Goal: Task Accomplishment & Management: Use online tool/utility

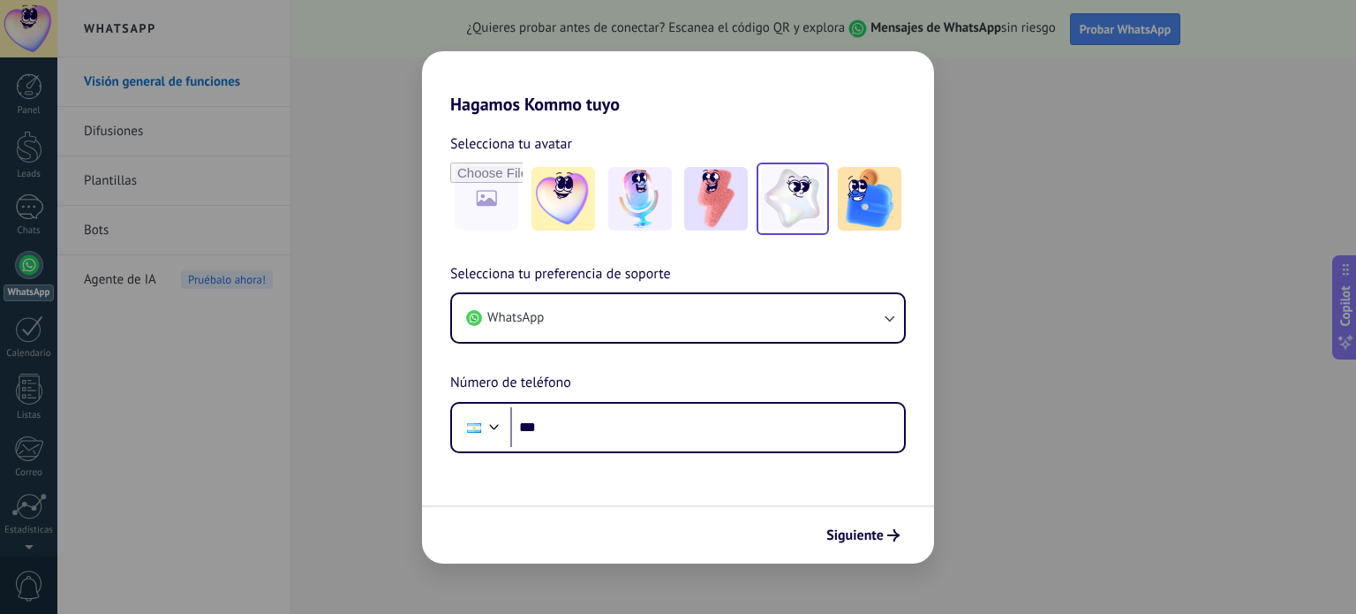
click at [822, 180] on img at bounding box center [793, 199] width 64 height 64
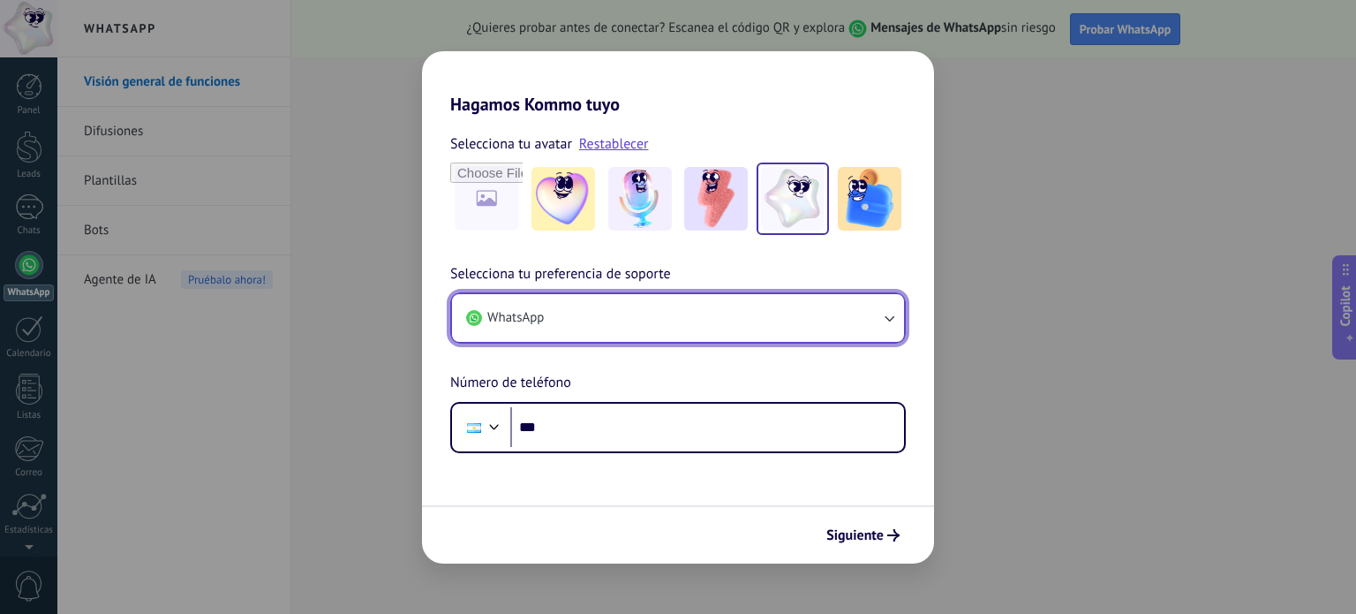
click at [601, 328] on button "WhatsApp" at bounding box center [678, 318] width 452 height 48
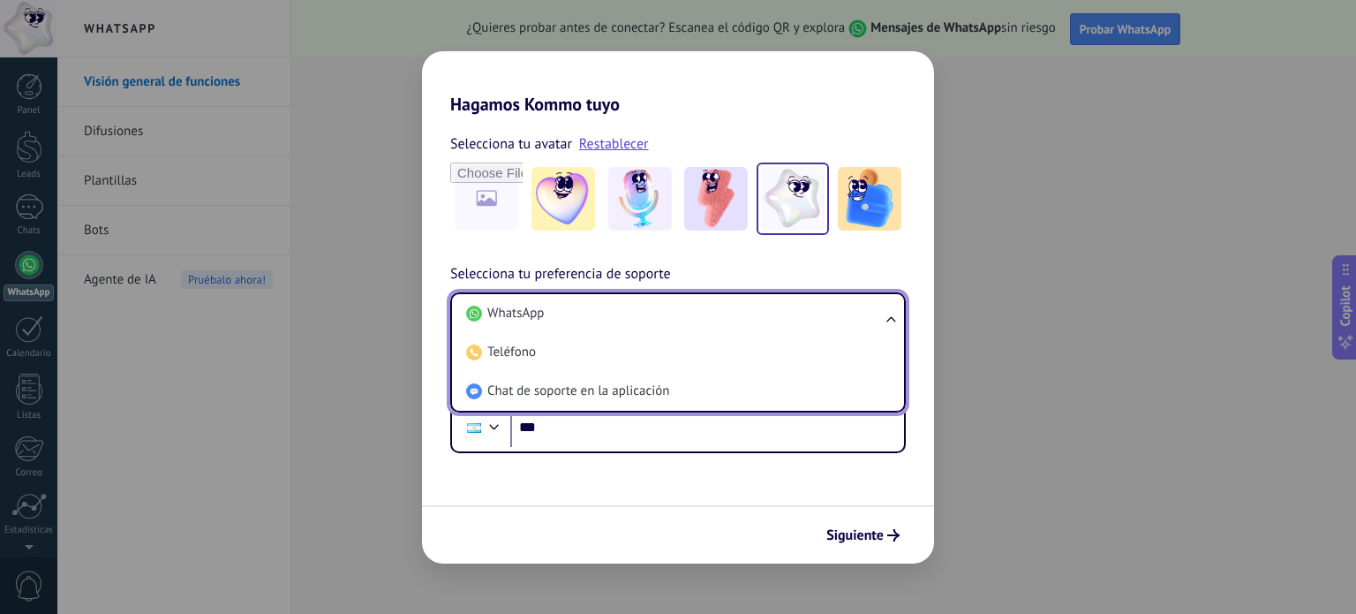
click at [601, 328] on li "WhatsApp" at bounding box center [674, 313] width 431 height 39
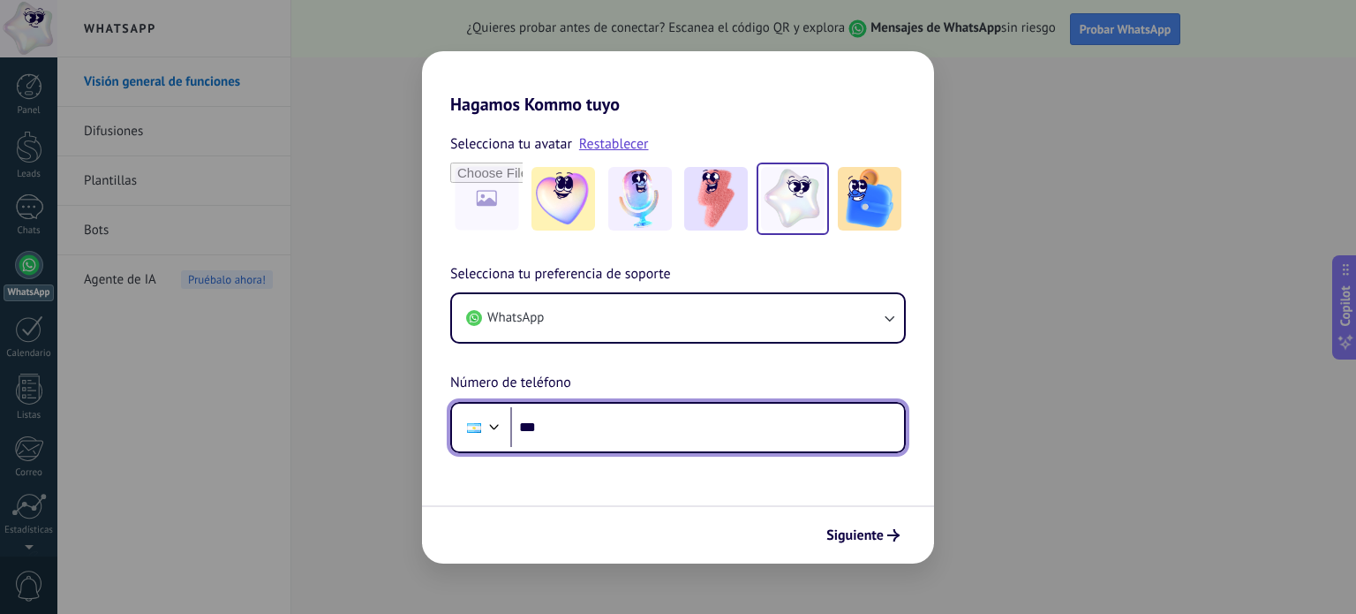
click at [578, 419] on input "***" at bounding box center [707, 427] width 394 height 41
type input "**********"
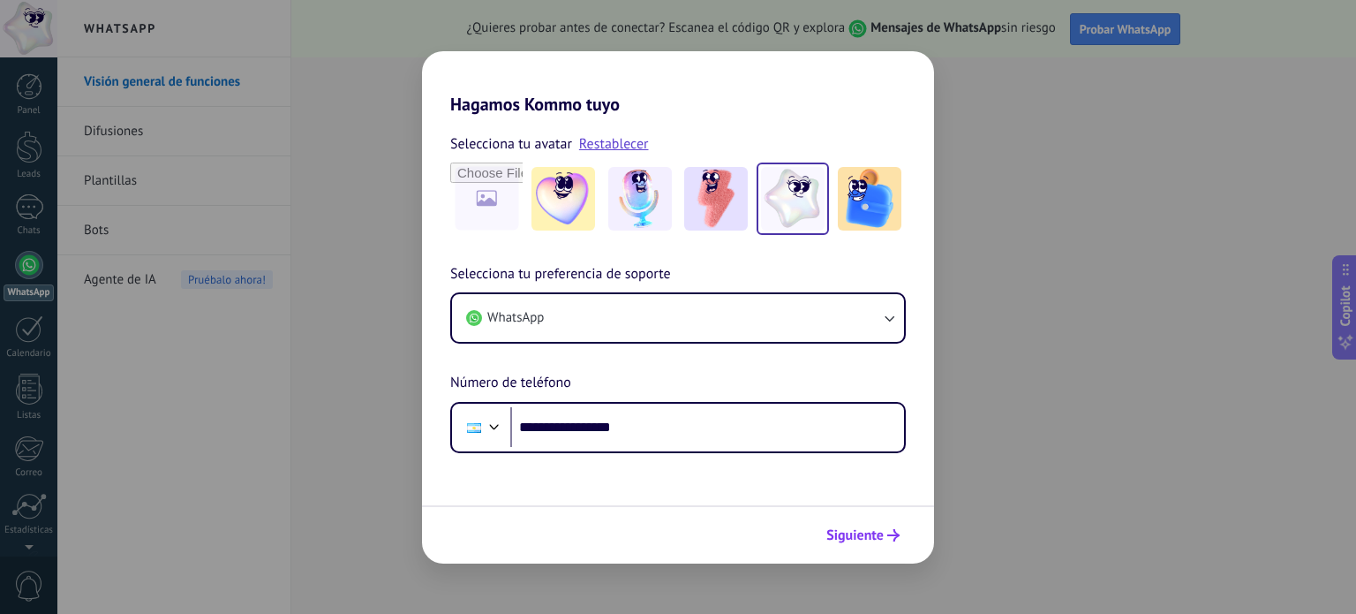
click at [853, 522] on button "Siguiente" at bounding box center [863, 535] width 89 height 30
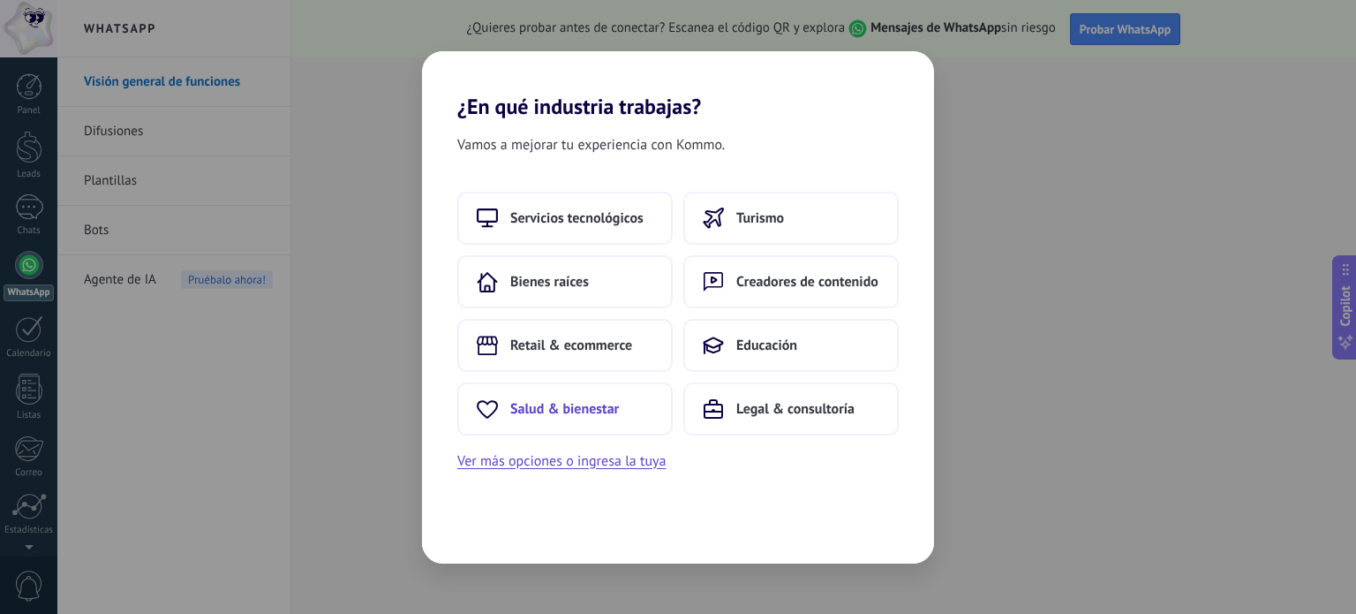
click at [600, 406] on span "Salud & bienestar" at bounding box center [564, 409] width 109 height 18
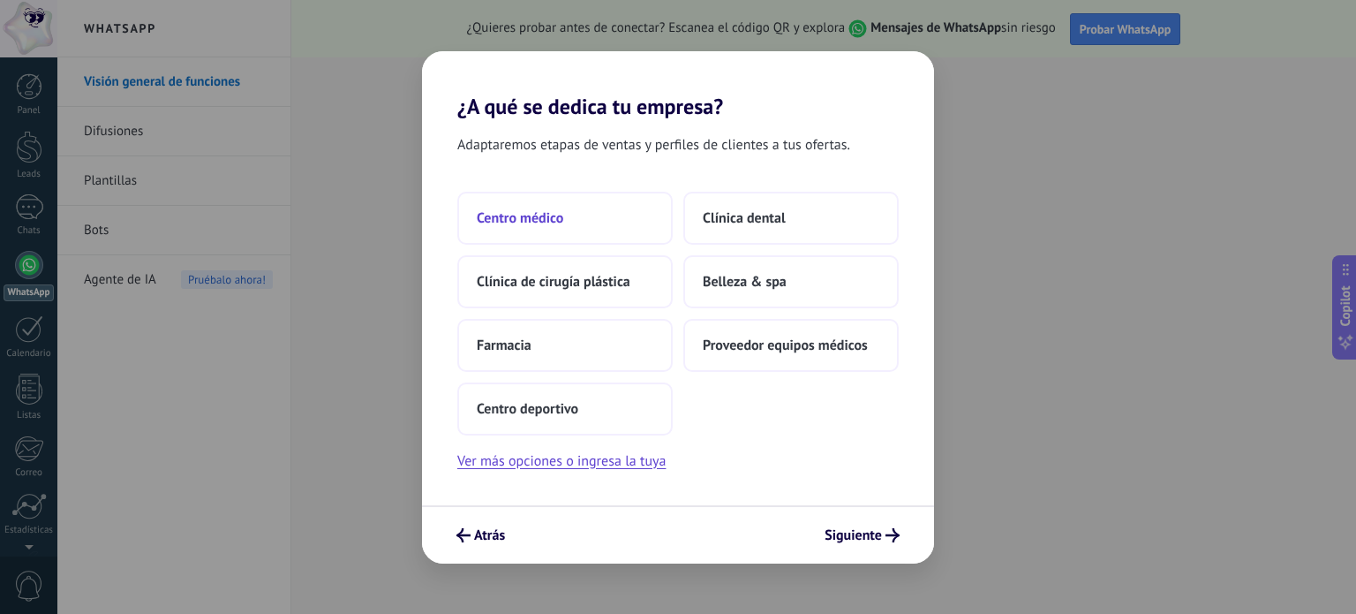
click at [613, 218] on button "Centro médico" at bounding box center [564, 218] width 215 height 53
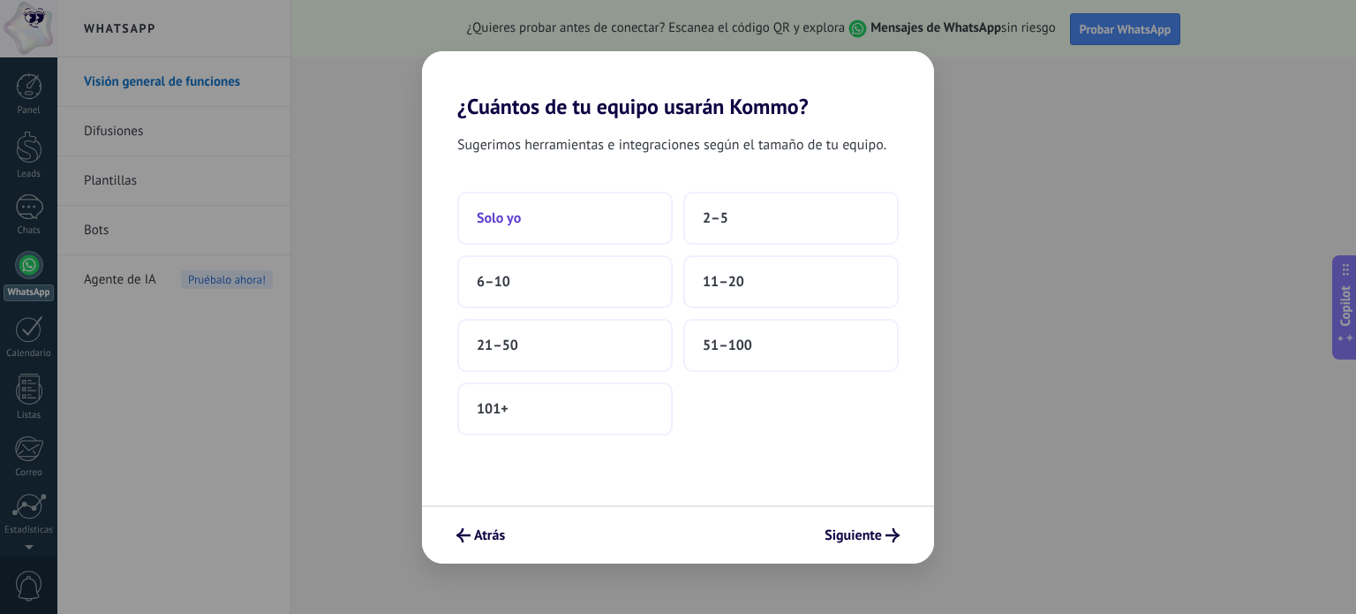
click at [588, 225] on button "Solo yo" at bounding box center [564, 218] width 215 height 53
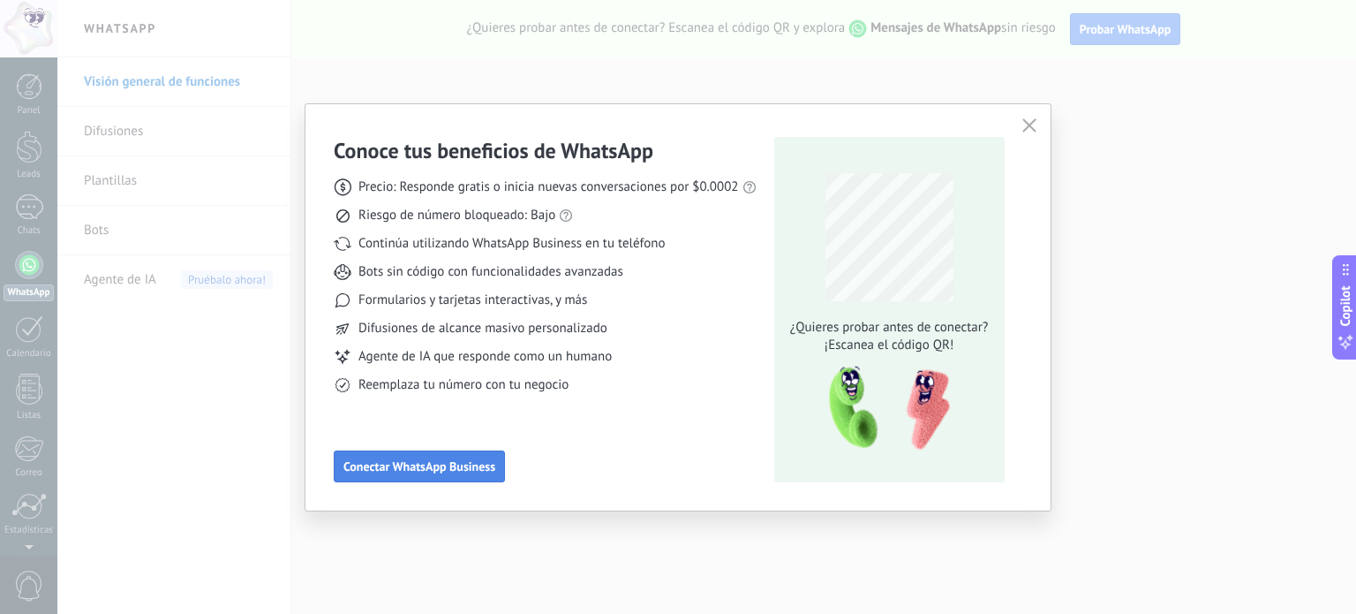
click at [465, 463] on span "Conectar WhatsApp Business" at bounding box center [420, 466] width 152 height 12
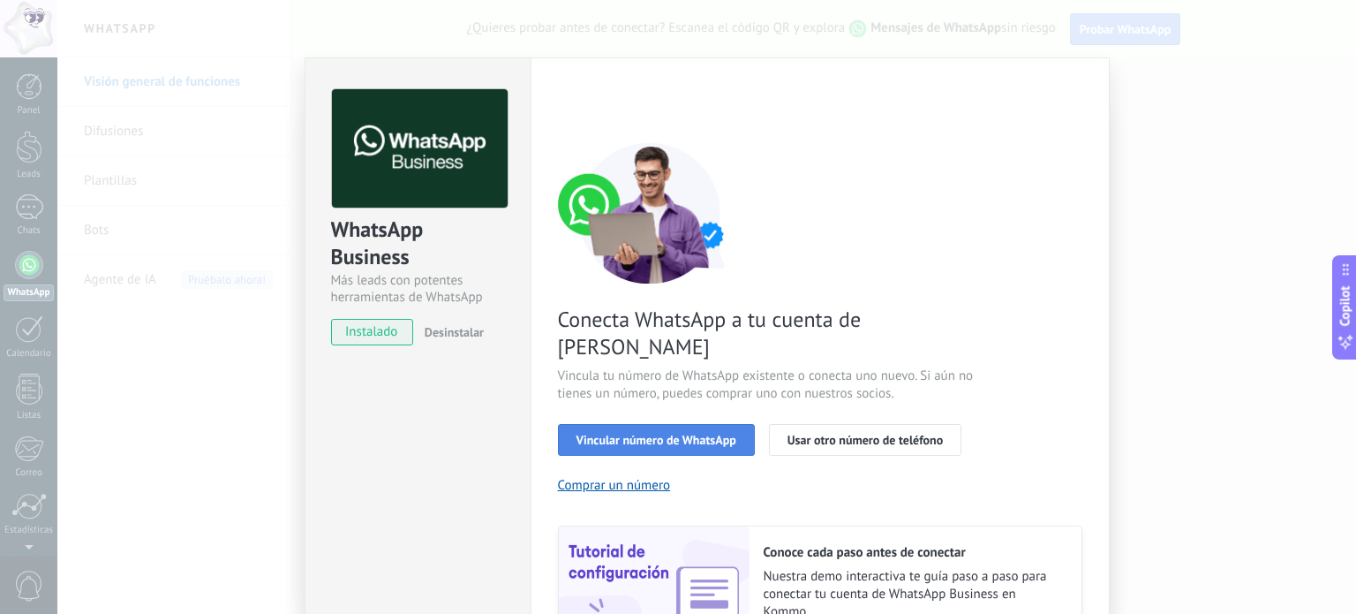
click at [680, 434] on span "Vincular número de WhatsApp" at bounding box center [657, 440] width 160 height 12
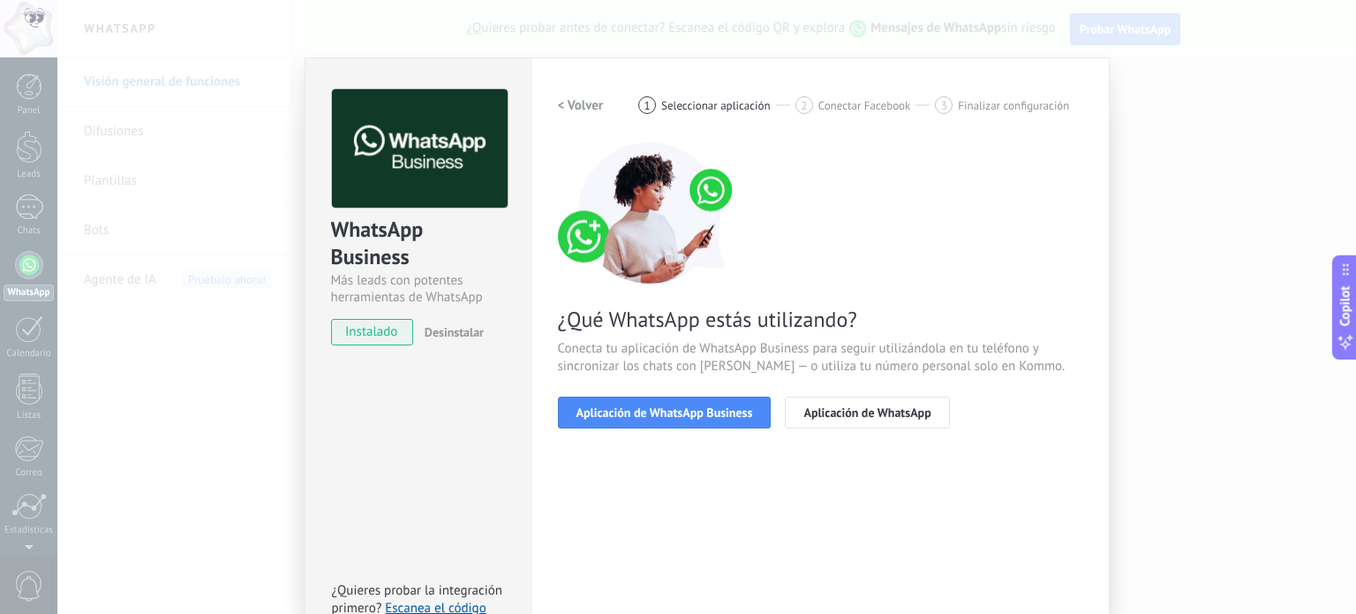
click at [680, 416] on span "Aplicación de WhatsApp Business" at bounding box center [665, 412] width 177 height 12
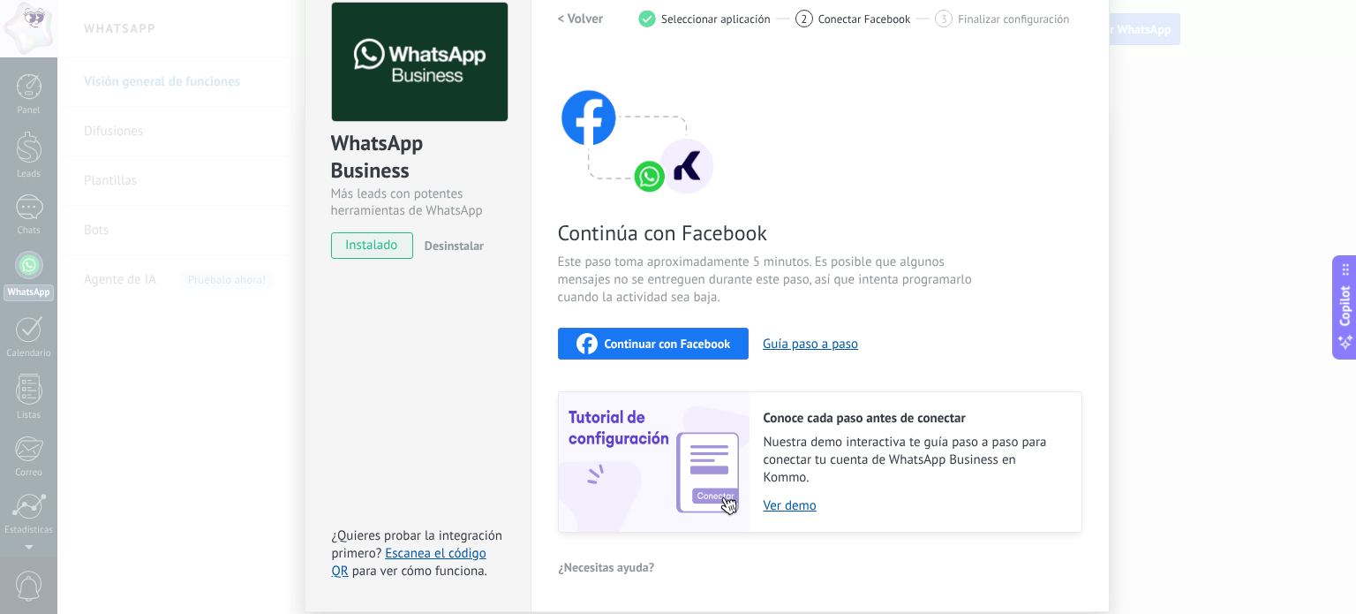
scroll to position [74, 0]
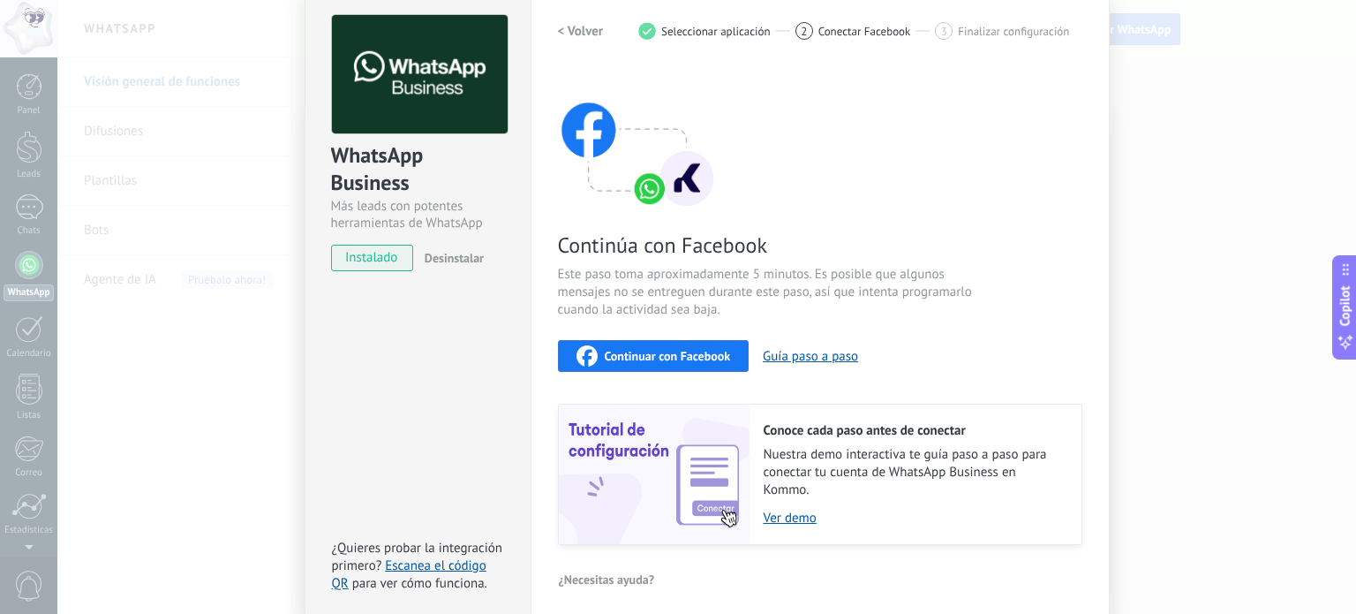
click at [715, 370] on div "Continúa con Facebook Este paso toma aproximadamente 5 minutos. Es posible que …" at bounding box center [820, 306] width 525 height 477
click at [723, 350] on span "Continuar con Facebook" at bounding box center [668, 356] width 126 height 12
click at [729, 346] on button "Continuar con Facebook" at bounding box center [654, 356] width 192 height 32
click at [1158, 472] on div "WhatsApp Business Más leads con potentes herramientas de WhatsApp instalado Des…" at bounding box center [706, 307] width 1299 height 614
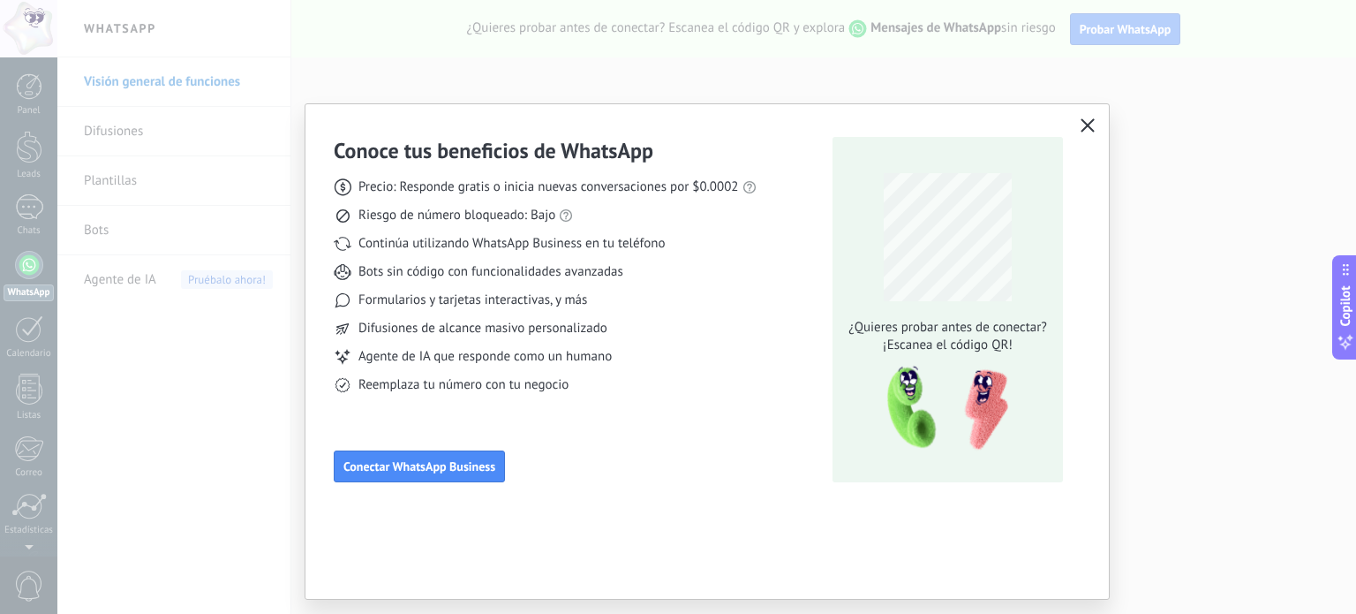
scroll to position [0, 0]
click at [1087, 128] on icon "button" at bounding box center [1088, 125] width 14 height 14
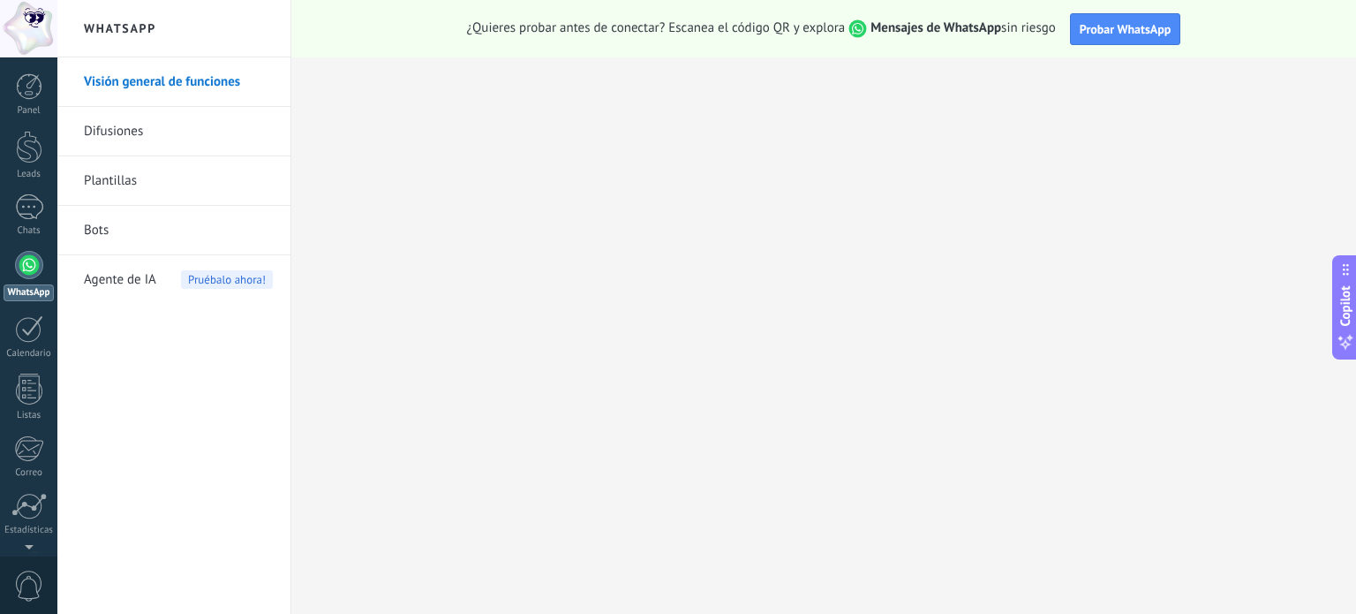
scroll to position [120, 0]
